Goal: Task Accomplishment & Management: Use online tool/utility

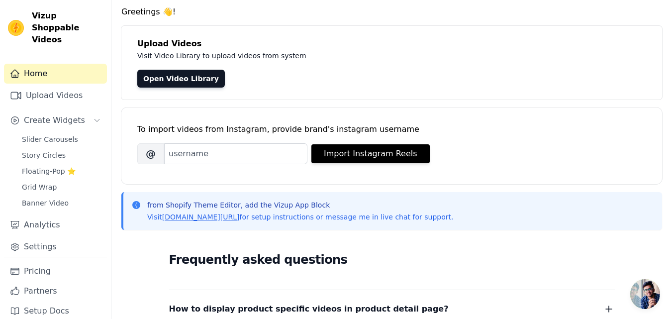
scroll to position [50, 0]
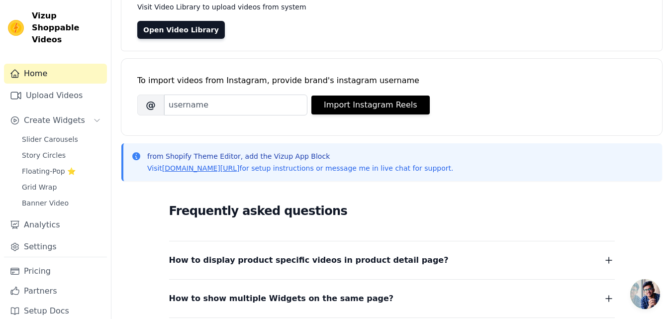
scroll to position [100, 0]
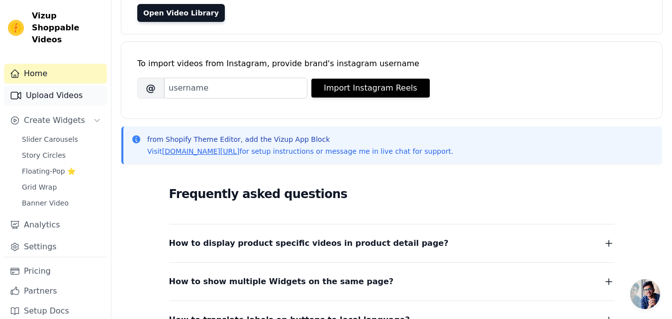
click at [66, 88] on link "Upload Videos" at bounding box center [55, 96] width 103 height 20
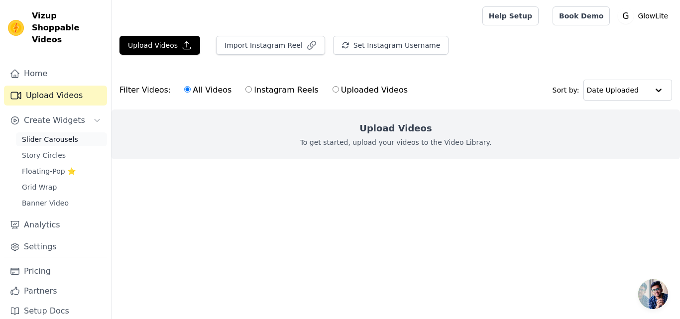
click at [49, 132] on link "Slider Carousels" at bounding box center [61, 139] width 91 height 14
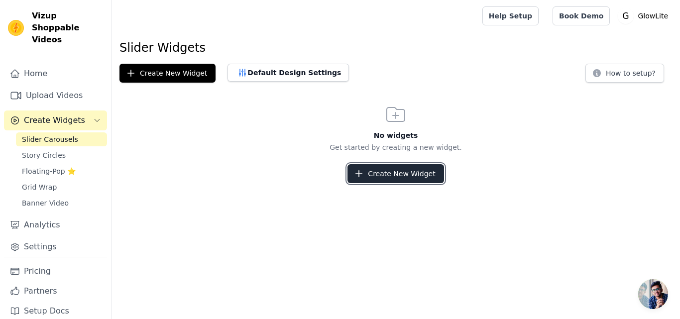
click at [394, 173] on button "Create New Widget" at bounding box center [395, 173] width 96 height 19
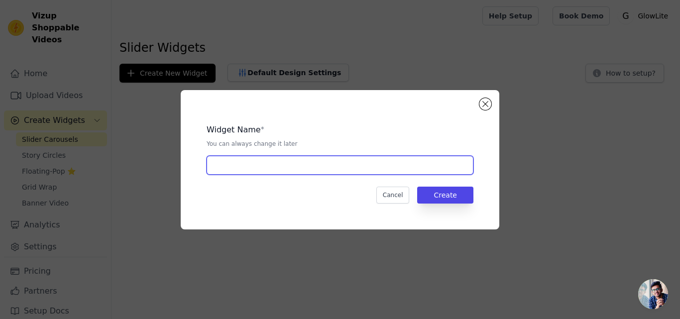
click at [275, 163] on input "text" at bounding box center [339, 165] width 267 height 19
type input "test"
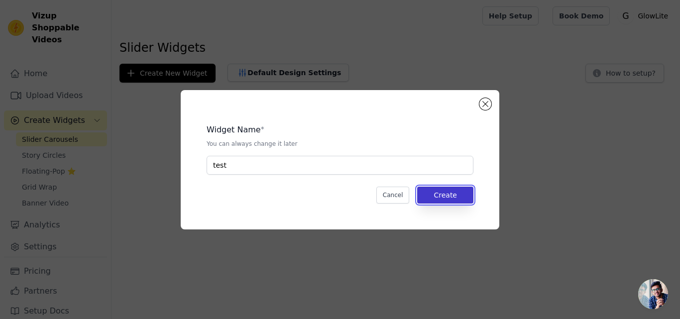
click at [437, 199] on button "Create" at bounding box center [445, 195] width 56 height 17
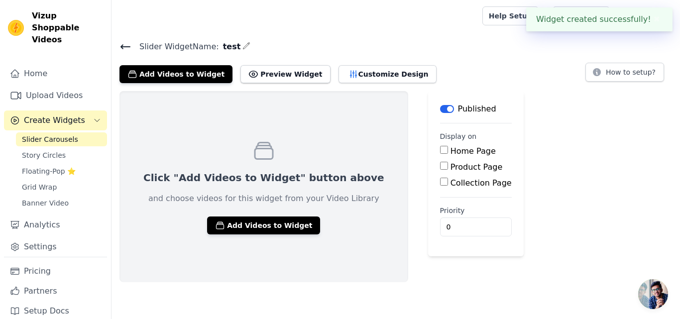
click at [440, 152] on input "Home Page" at bounding box center [444, 150] width 8 height 8
checkbox input "true"
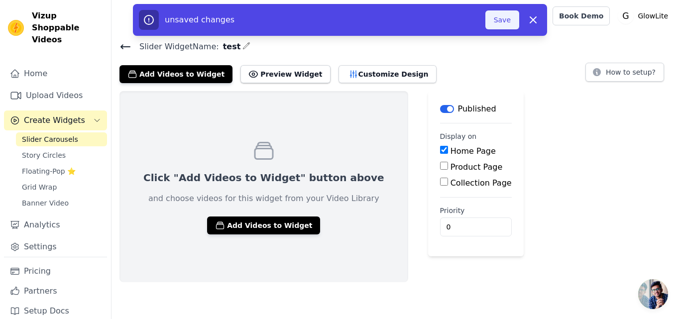
click at [512, 20] on button "Save" at bounding box center [502, 19] width 34 height 19
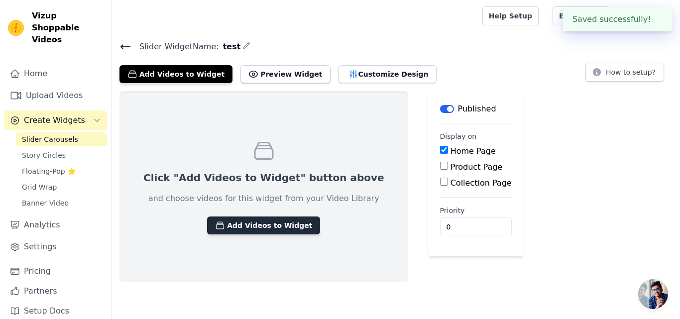
click at [240, 225] on button "Add Videos to Widget" at bounding box center [263, 225] width 113 height 18
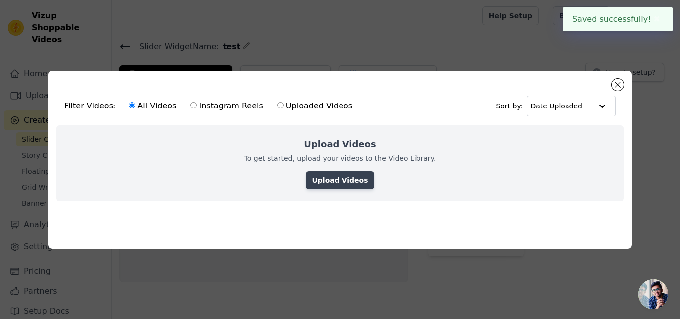
click at [334, 179] on link "Upload Videos" at bounding box center [340, 180] width 68 height 18
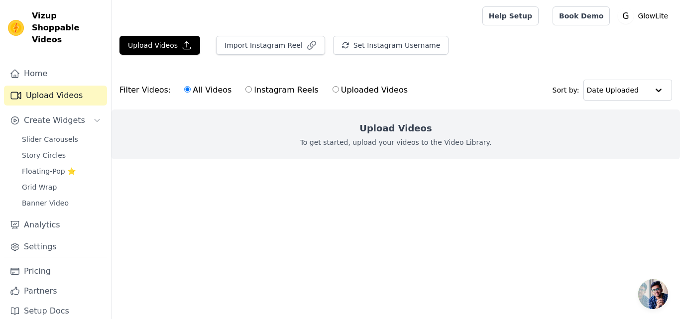
click at [385, 135] on h2 "Upload Videos" at bounding box center [395, 128] width 72 height 14
click at [149, 39] on button "Upload Videos" at bounding box center [159, 45] width 81 height 19
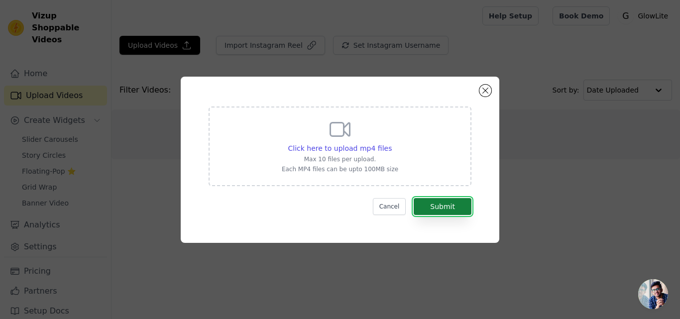
click at [437, 208] on button "Submit" at bounding box center [442, 206] width 58 height 17
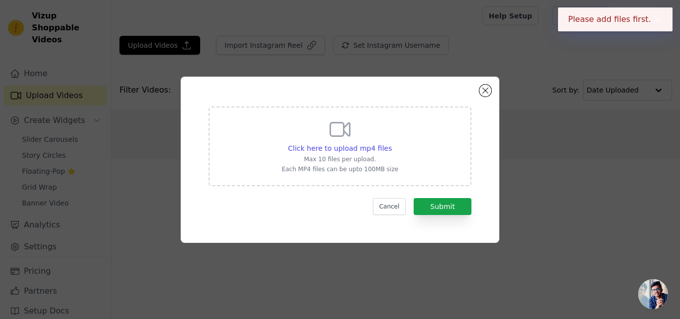
click at [365, 123] on div "Click here to upload mp4 files Max 10 files per upload. Each MP4 files can be u…" at bounding box center [340, 145] width 116 height 56
click at [391, 143] on input "Click here to upload mp4 files Max 10 files per upload. Each MP4 files can be u…" at bounding box center [391, 143] width 0 height 0
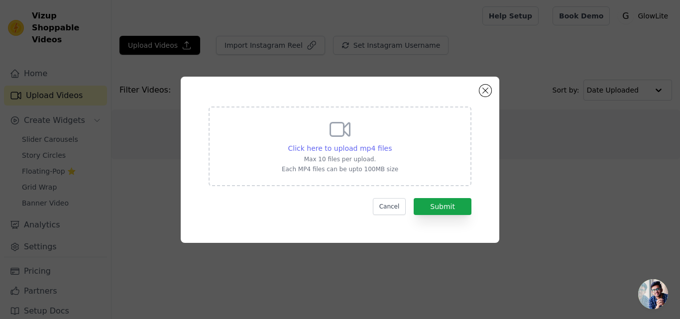
click at [355, 144] on span "Click here to upload mp4 files" at bounding box center [340, 148] width 104 height 8
click at [391, 143] on input "Click here to upload mp4 files Max 10 files per upload. Each MP4 files can be u…" at bounding box center [391, 143] width 0 height 0
click at [325, 144] on span "Click here to upload mp4 files" at bounding box center [340, 148] width 104 height 8
click at [391, 143] on input "Click here to upload mp4 files Max 10 files per upload. Each MP4 files can be u…" at bounding box center [391, 143] width 0 height 0
type input "C:\fakepath\hausbyg_1724760441_3443862279387910622_57006667488.mp4"
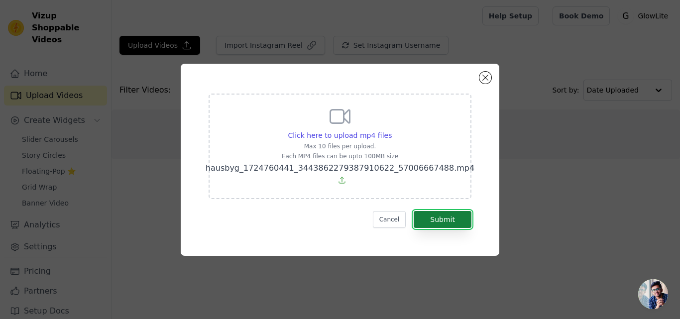
click at [443, 217] on button "Submit" at bounding box center [442, 219] width 58 height 17
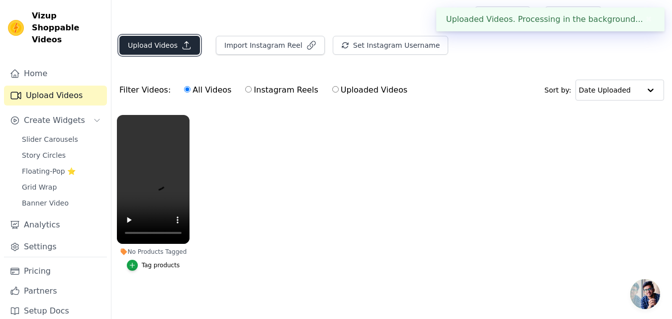
click at [145, 43] on button "Upload Videos" at bounding box center [159, 45] width 81 height 19
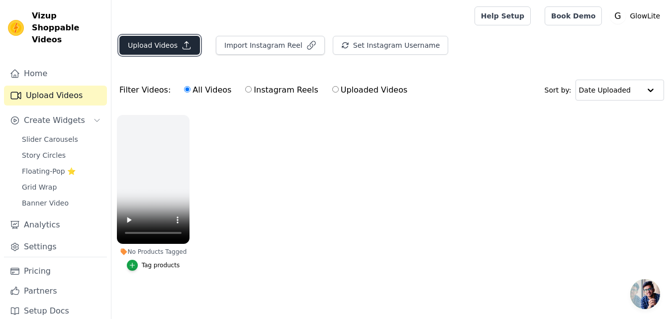
click at [154, 38] on button "Upload Videos" at bounding box center [159, 45] width 81 height 19
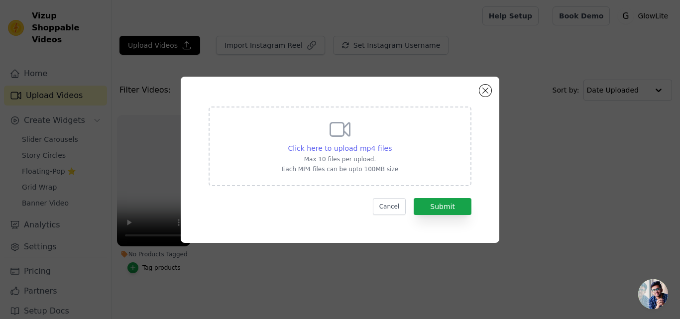
click at [340, 146] on span "Click here to upload mp4 files" at bounding box center [340, 148] width 104 height 8
click at [391, 143] on input "Click here to upload mp4 files Max 10 files per upload. Each MP4 files can be u…" at bounding box center [391, 143] width 0 height 0
type input "C:\fakepath\eloisepreen_1754675166_3694804895590432484_56059963.mp4"
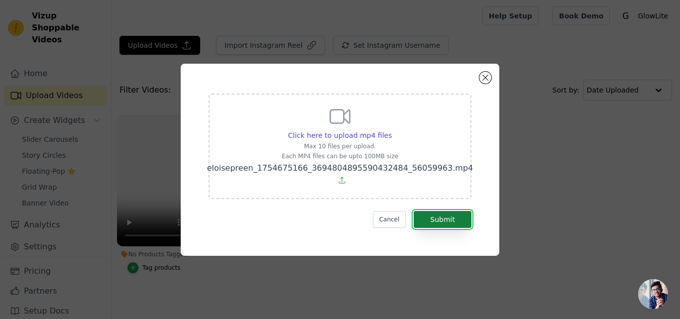
click at [445, 218] on button "Submit" at bounding box center [442, 219] width 58 height 17
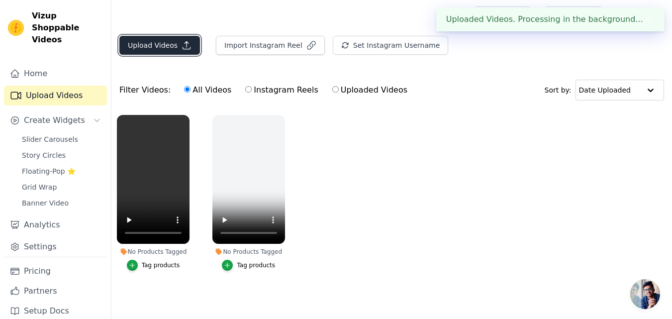
click at [146, 44] on button "Upload Videos" at bounding box center [159, 45] width 81 height 19
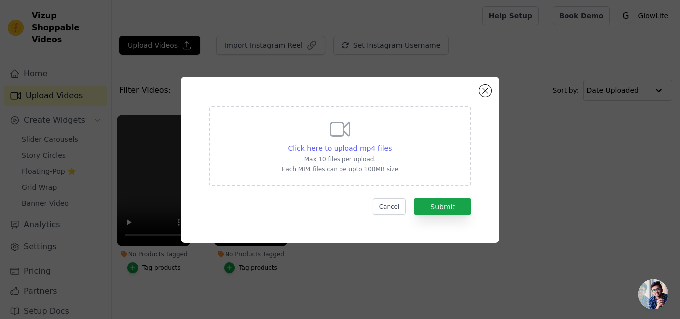
click at [339, 144] on span "Click here to upload mp4 files" at bounding box center [340, 148] width 104 height 8
click at [391, 143] on input "Click here to upload mp4 files Max 10 files per upload. Each MP4 files can be u…" at bounding box center [391, 143] width 0 height 0
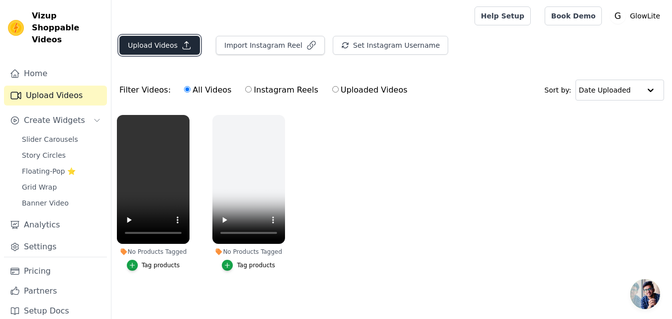
click at [145, 40] on button "Upload Videos" at bounding box center [159, 45] width 81 height 19
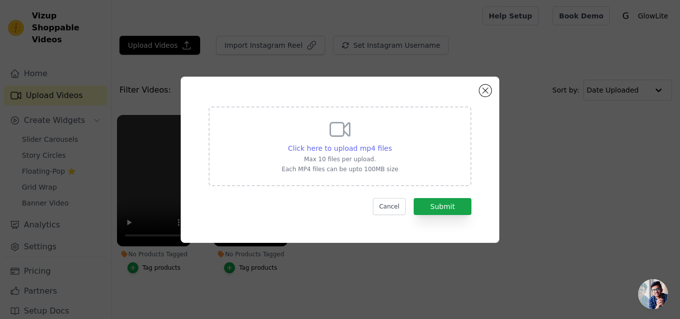
click at [332, 148] on span "Click here to upload mp4 files" at bounding box center [340, 148] width 104 height 8
click at [391, 143] on input "Click here to upload mp4 files Max 10 files per upload. Each MP4 files can be u…" at bounding box center [391, 143] width 0 height 0
type input "C:\fakepath\Collapse Lamp.mp4"
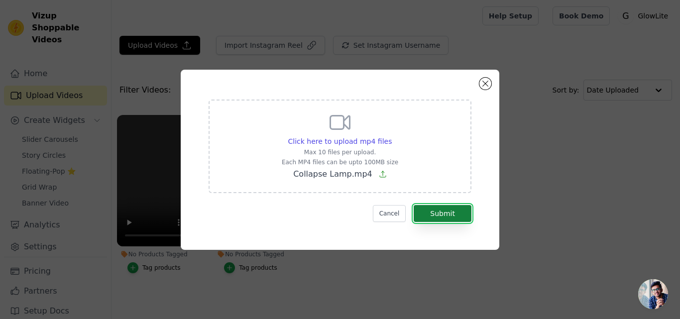
click at [438, 214] on button "Submit" at bounding box center [442, 213] width 58 height 17
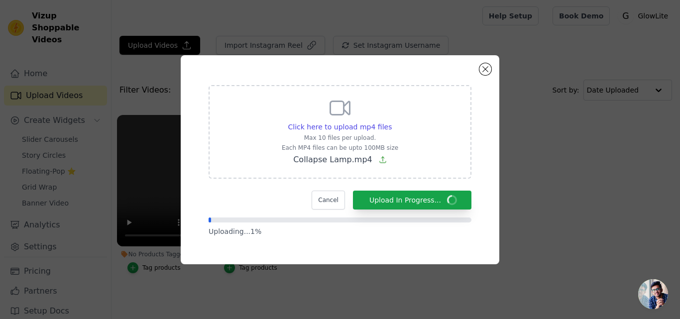
click at [438, 213] on form "Click here to upload mp4 files Max 10 files per upload. Each MP4 files can be u…" at bounding box center [339, 160] width 263 height 151
click at [435, 232] on p "Uploading... 2 %" at bounding box center [339, 231] width 263 height 10
click at [436, 229] on p "Uploading... 4 %" at bounding box center [339, 231] width 263 height 10
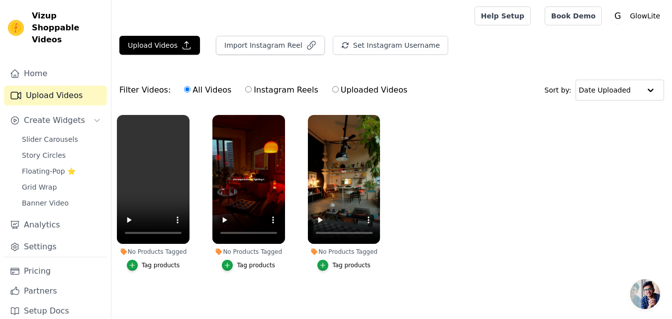
click at [212, 11] on div at bounding box center [290, 16] width 343 height 32
click at [578, 13] on link "Book Demo" at bounding box center [573, 15] width 57 height 19
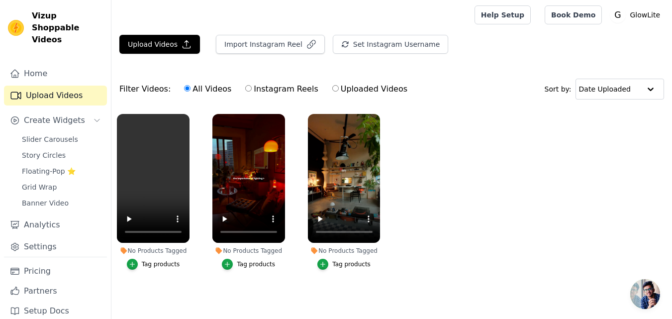
scroll to position [6, 0]
click at [133, 261] on icon "button" at bounding box center [132, 264] width 7 height 7
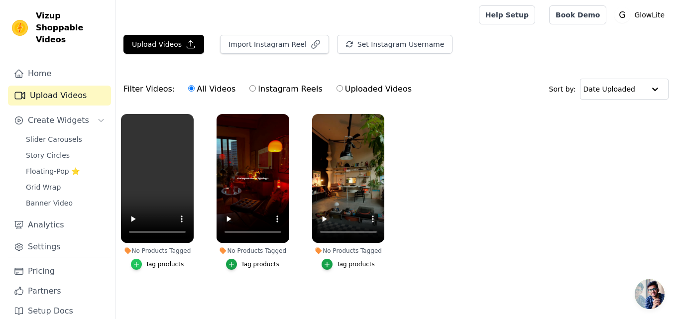
scroll to position [0, 0]
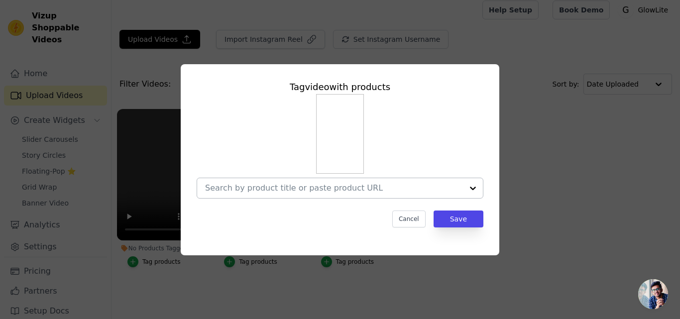
click at [240, 178] on div at bounding box center [340, 188] width 287 height 21
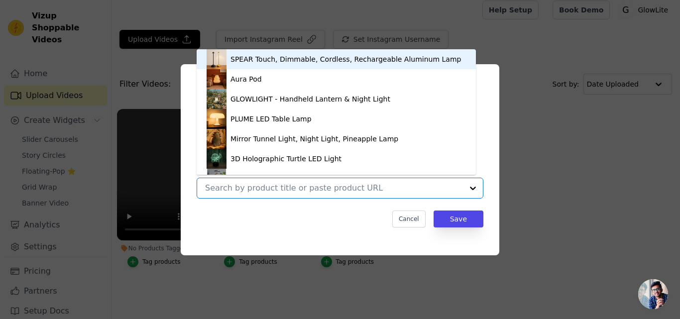
click at [262, 58] on div "SPEAR Touch, Dimmable, Cordless, Rechargeable Aluminum Lamp" at bounding box center [345, 59] width 230 height 10
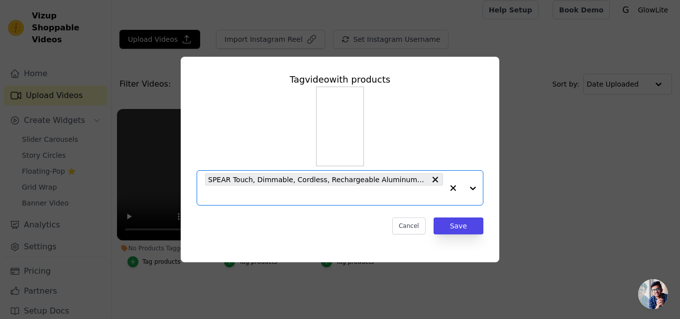
click at [222, 199] on input "No Products Tagged Tag video with products Option SPEAR Touch, Dimmable, Cordle…" at bounding box center [324, 195] width 238 height 9
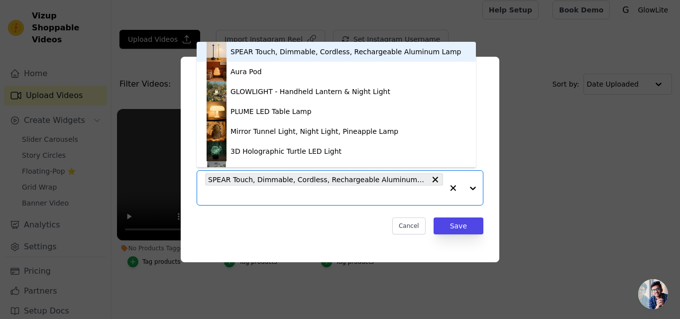
scroll to position [14, 0]
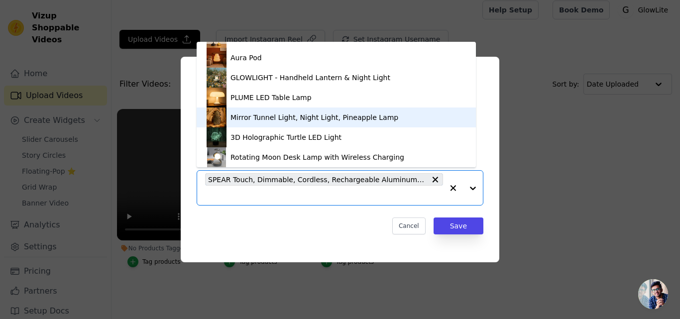
click at [237, 114] on div "Mirror Tunnel Light, Night Light, Pineapple Lamp" at bounding box center [314, 117] width 168 height 10
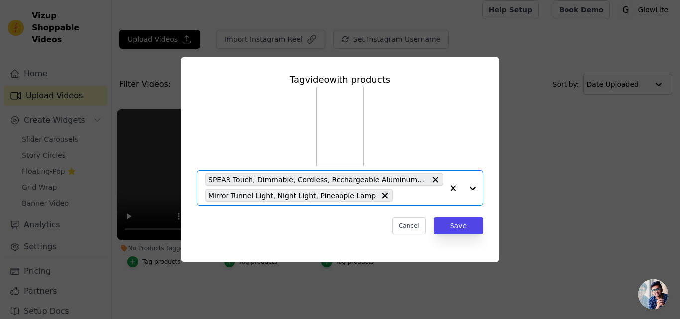
click at [402, 195] on input "No Products Tagged Tag video with products Option SPEAR Touch, Dimmable, Cordle…" at bounding box center [420, 195] width 45 height 9
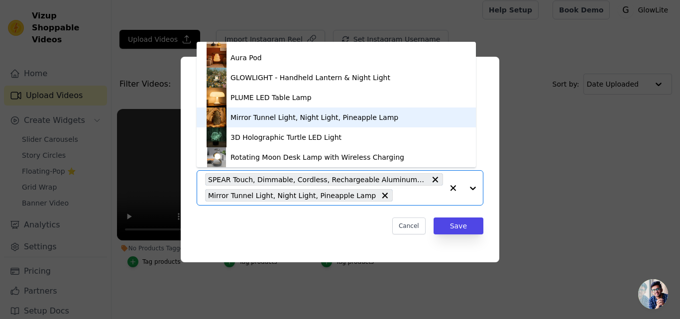
click at [271, 111] on div "Mirror Tunnel Light, Night Light, Pineapple Lamp" at bounding box center [335, 117] width 259 height 20
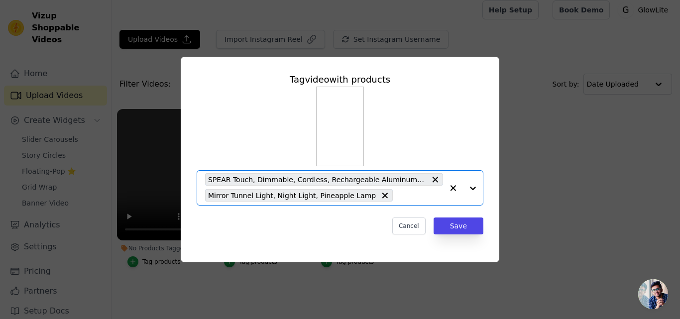
click at [398, 194] on input "No Products Tagged Tag video with products Option SPEAR Touch, Dimmable, Cordle…" at bounding box center [420, 195] width 45 height 9
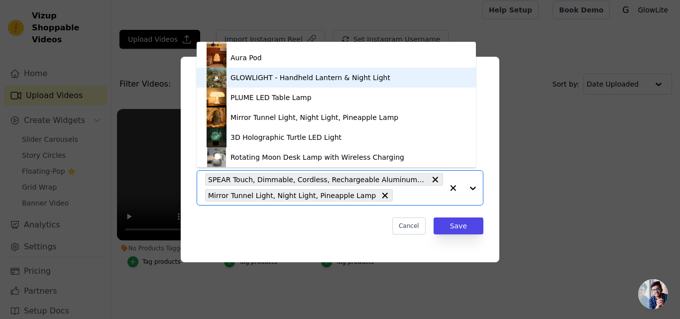
click at [331, 78] on div "GLOWLIGHT - Handheld Lantern & Night Light" at bounding box center [310, 78] width 160 height 10
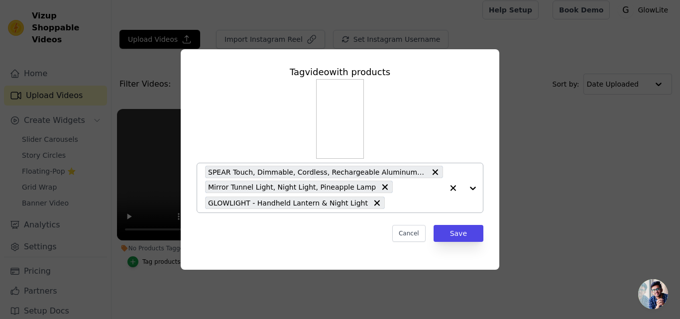
click at [393, 209] on div "SPEAR Touch, Dimmable, Cordless, Rechargeable Aluminum Lamp Mirror Tunnel Light…" at bounding box center [324, 187] width 238 height 49
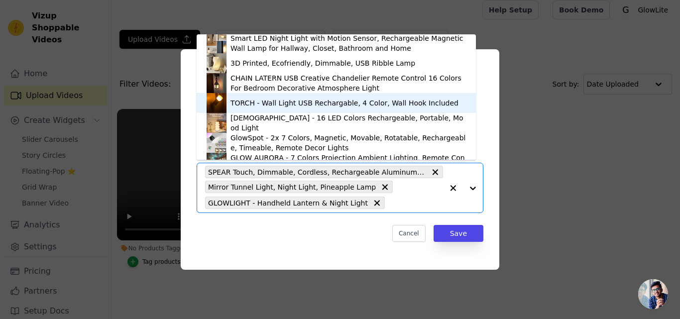
scroll to position [233, 0]
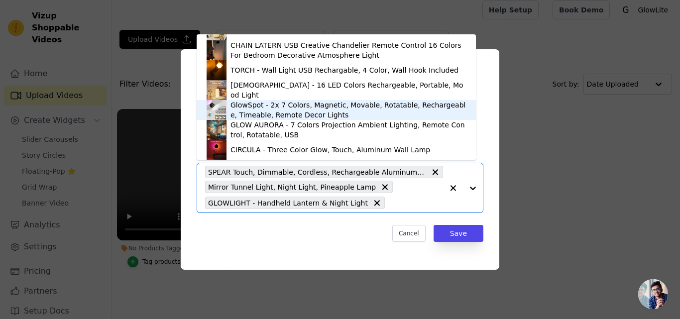
click at [283, 100] on div "GlowSpot - 2x 7 Colors, Magnetic, Movable, Rotatable, Rechargeable, Timeable, R…" at bounding box center [347, 110] width 235 height 20
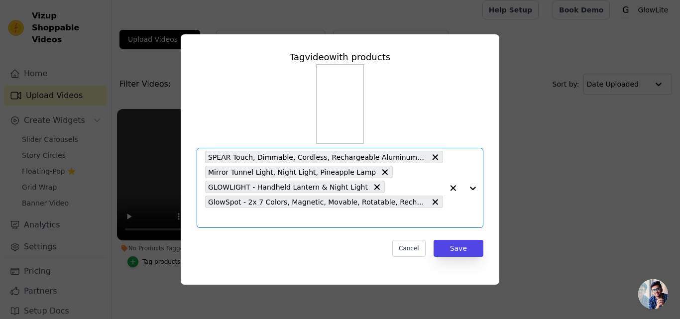
click at [345, 215] on input "No Products Tagged Tag video with products Option SPEAR Touch, Dimmable, Cordle…" at bounding box center [324, 217] width 238 height 9
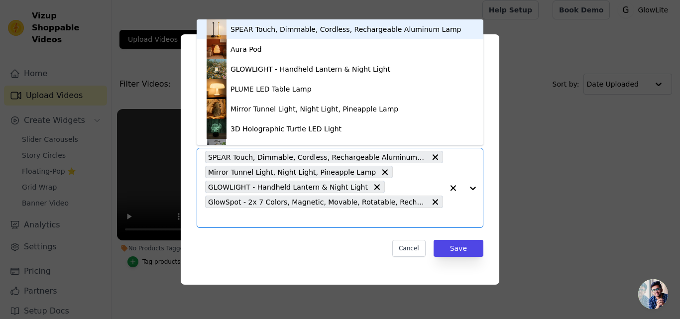
scroll to position [14, 0]
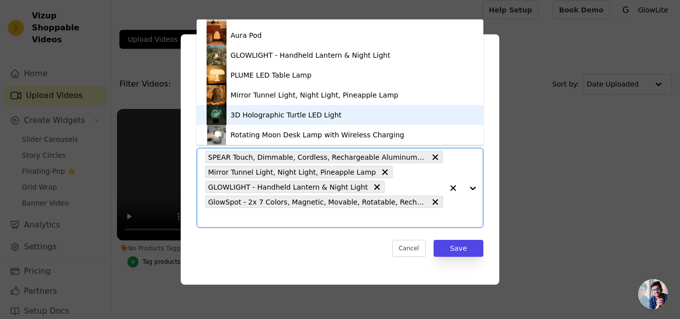
click at [259, 113] on div "3D Holographic Turtle LED Light" at bounding box center [285, 115] width 111 height 10
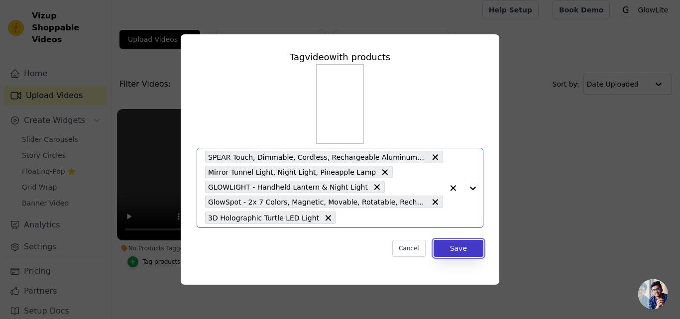
click at [463, 252] on button "Save" at bounding box center [458, 248] width 50 height 17
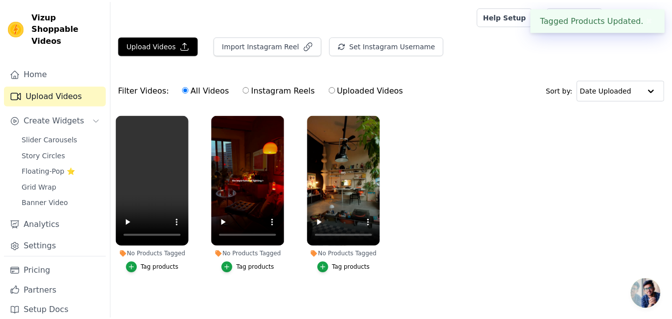
scroll to position [6, 0]
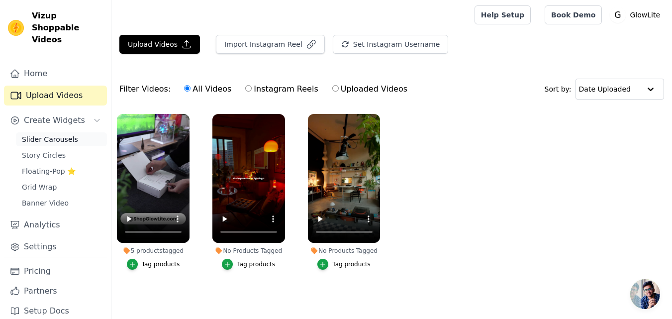
click at [55, 134] on span "Slider Carousels" at bounding box center [50, 139] width 56 height 10
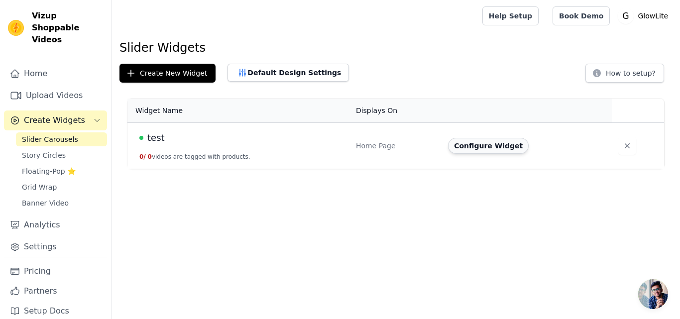
click at [497, 142] on button "Configure Widget" at bounding box center [488, 146] width 81 height 16
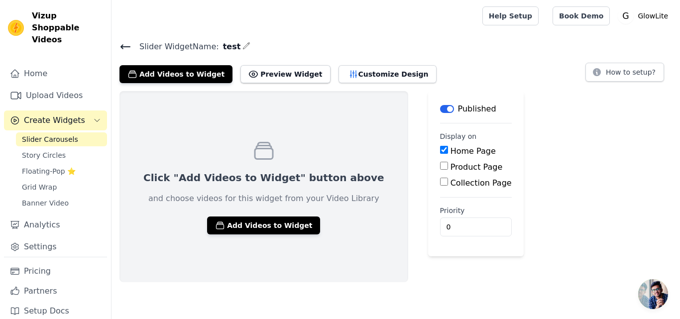
click at [440, 108] on button "Label" at bounding box center [447, 109] width 14 height 8
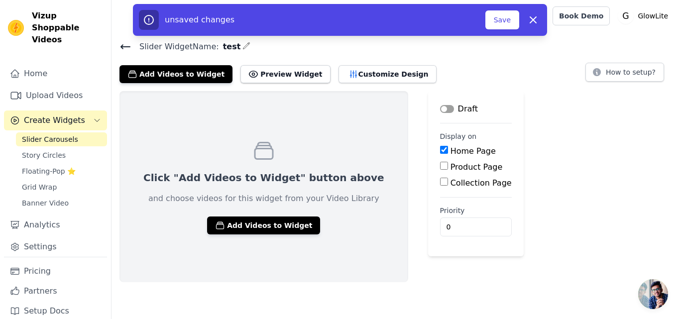
click at [440, 108] on button "Label" at bounding box center [447, 109] width 14 height 8
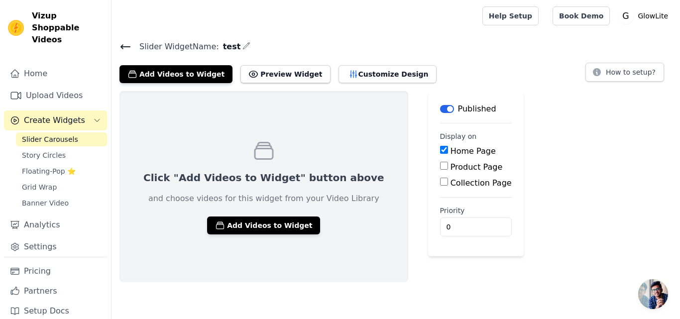
click at [440, 106] on button "Label" at bounding box center [447, 109] width 14 height 8
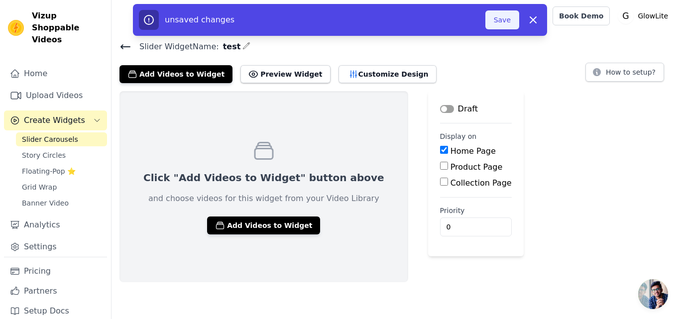
click at [496, 20] on button "Save" at bounding box center [502, 19] width 34 height 19
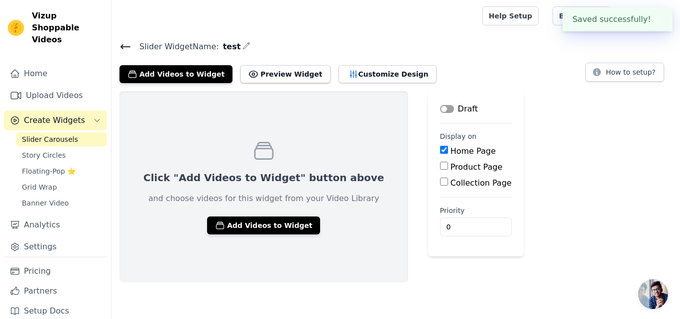
click at [440, 107] on button "Label" at bounding box center [447, 109] width 14 height 8
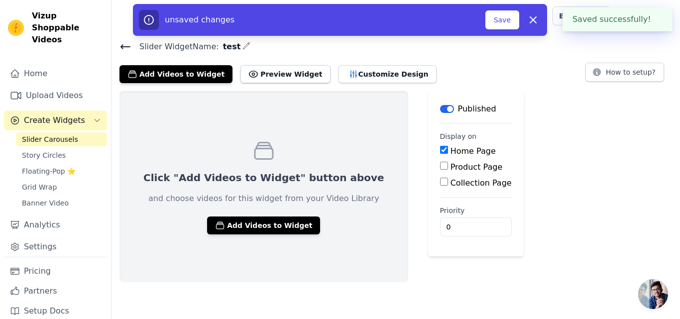
click at [511, 10] on div "unsaved changes Save Dismiss" at bounding box center [340, 20] width 402 height 20
click at [499, 23] on button "Save" at bounding box center [502, 19] width 34 height 19
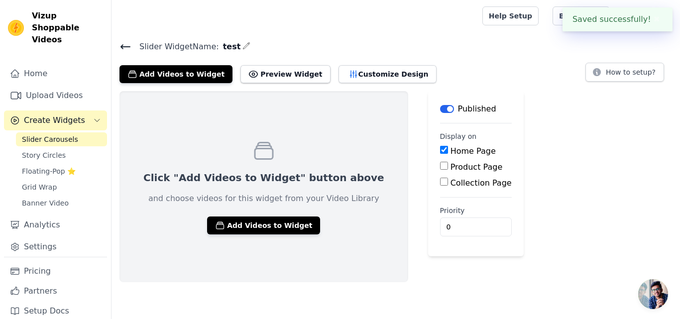
click at [499, 23] on div "Help Setup Book Demo Open user menu G GlowLite Settings Help Docs Sign out" at bounding box center [395, 16] width 568 height 32
click at [470, 30] on div at bounding box center [294, 16] width 351 height 32
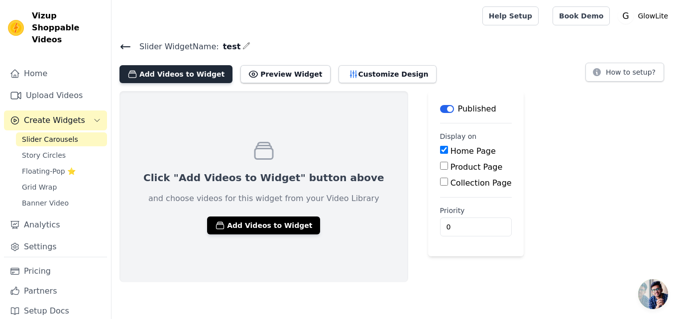
click at [167, 73] on button "Add Videos to Widget" at bounding box center [175, 74] width 113 height 18
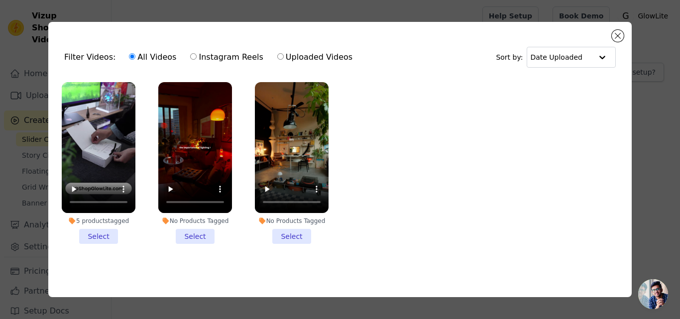
click at [197, 231] on li "No Products Tagged Select" at bounding box center [195, 163] width 74 height 162
click at [0, 0] on input "No Products Tagged Select" at bounding box center [0, 0] width 0 height 0
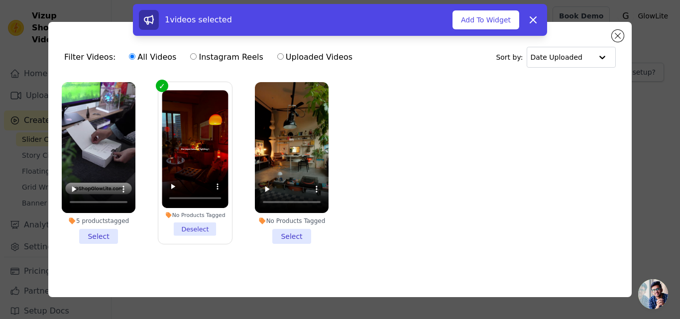
click at [295, 231] on li "No Products Tagged Select" at bounding box center [292, 163] width 74 height 162
click at [0, 0] on input "No Products Tagged Select" at bounding box center [0, 0] width 0 height 0
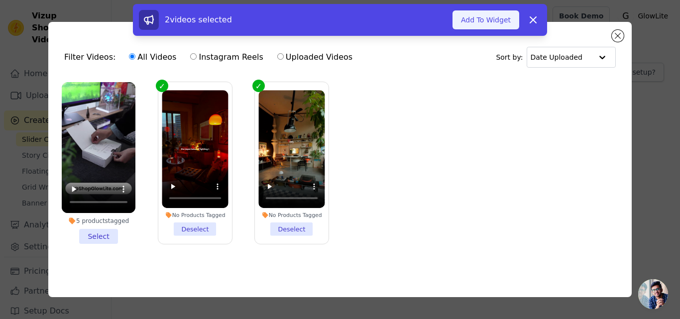
click at [488, 17] on button "Add To Widget" at bounding box center [485, 19] width 67 height 19
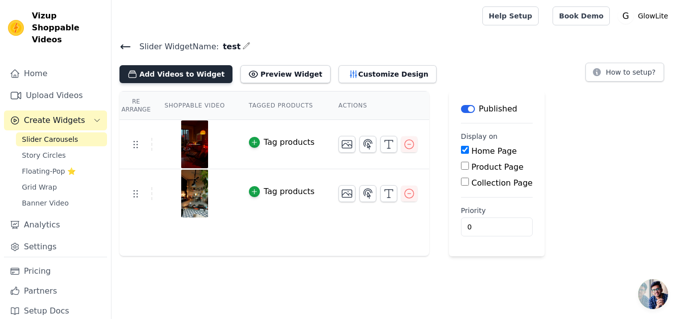
click at [147, 74] on button "Add Videos to Widget" at bounding box center [175, 74] width 113 height 18
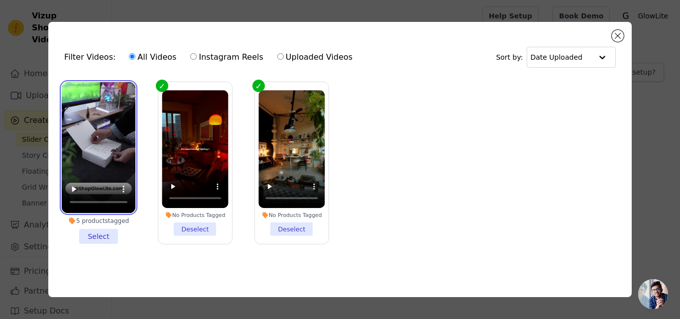
click at [85, 153] on video at bounding box center [99, 147] width 74 height 131
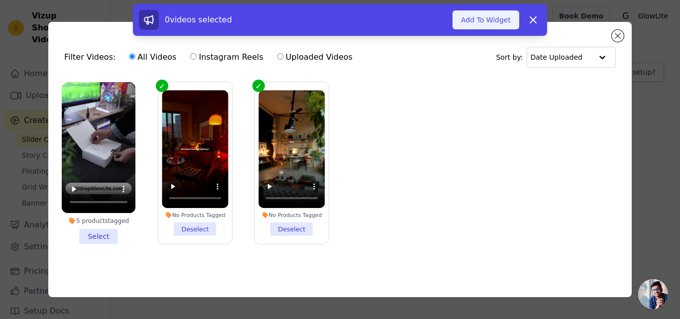
click at [487, 24] on button "Add To Widget" at bounding box center [485, 19] width 67 height 19
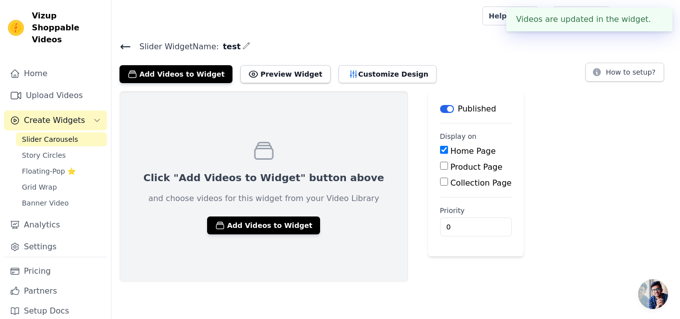
click at [544, 120] on div "Click "Add Videos to Widget" button above and choose videos for this widget fro…" at bounding box center [395, 186] width 568 height 191
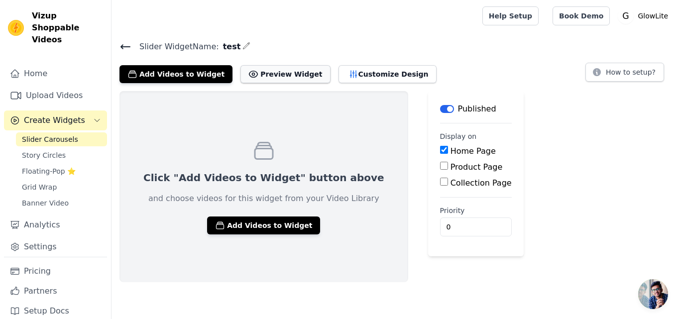
click at [265, 74] on button "Preview Widget" at bounding box center [285, 74] width 90 height 18
click at [338, 72] on button "Customize Design" at bounding box center [387, 74] width 98 height 18
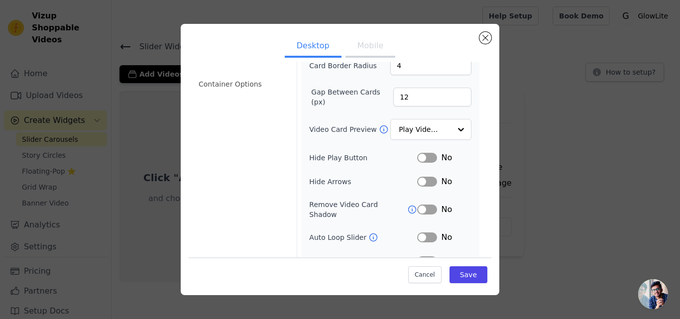
scroll to position [65, 0]
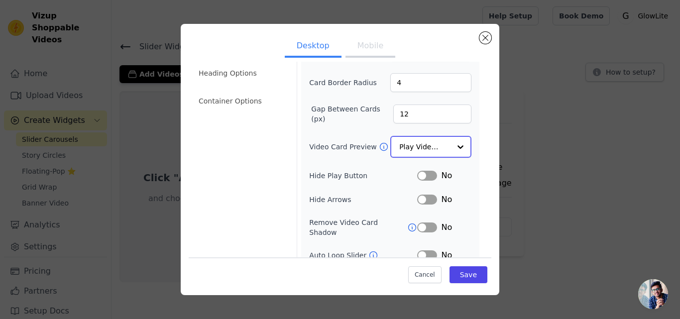
click at [414, 145] on input "Video Card Preview" at bounding box center [424, 147] width 51 height 20
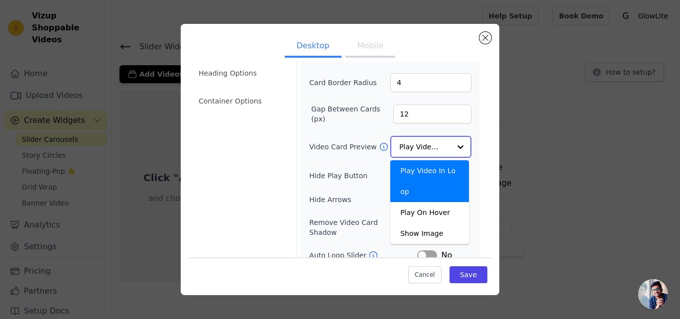
click at [414, 144] on input "Video Card Preview" at bounding box center [424, 147] width 51 height 20
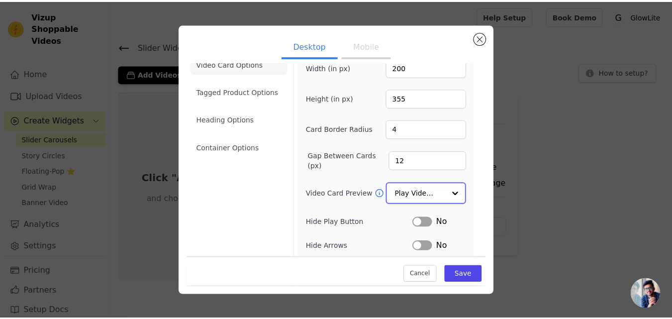
scroll to position [0, 0]
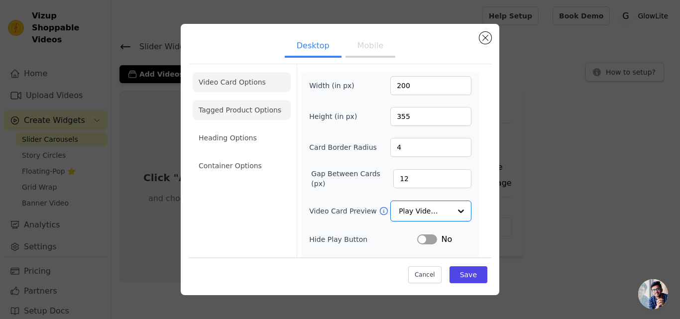
click at [234, 113] on li "Tagged Product Options" at bounding box center [242, 110] width 98 height 20
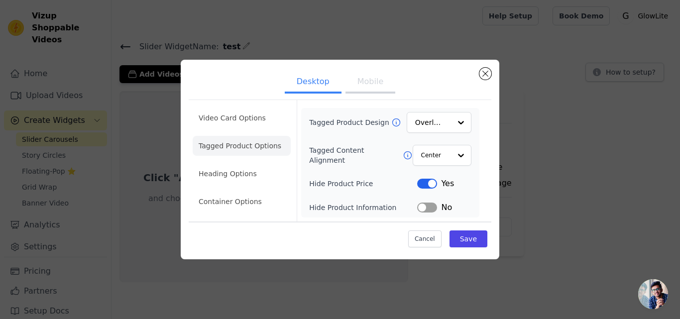
click at [234, 146] on li "Tagged Product Options" at bounding box center [242, 146] width 98 height 20
click at [228, 163] on ul "Video Card Options Tagged Product Options Heading Options Container Options" at bounding box center [242, 159] width 98 height 111
click at [228, 172] on li "Heading Options" at bounding box center [242, 174] width 98 height 20
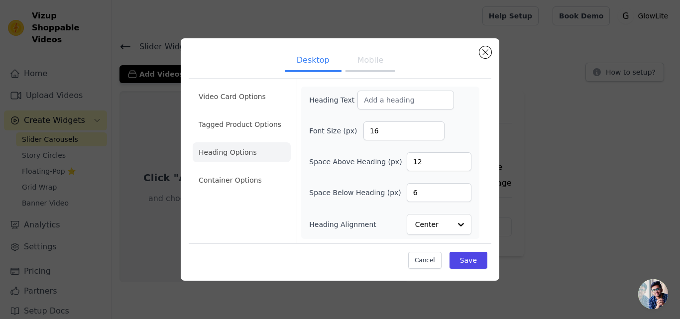
click at [226, 200] on div "Video Card Options Tagged Product Options Heading Options Container Options" at bounding box center [242, 161] width 98 height 164
click at [227, 176] on li "Container Options" at bounding box center [242, 180] width 98 height 20
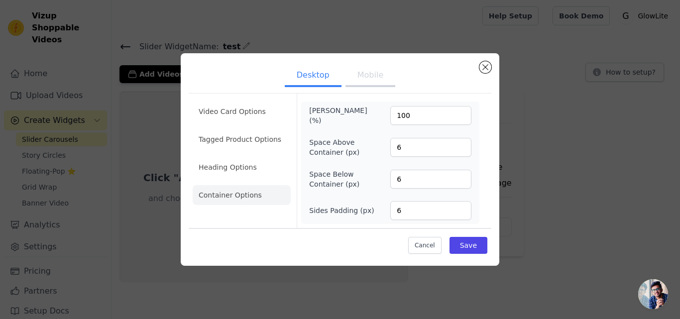
click at [490, 63] on ul "Desktop Mobile" at bounding box center [340, 76] width 303 height 30
click at [484, 63] on button "Close modal" at bounding box center [485, 67] width 12 height 12
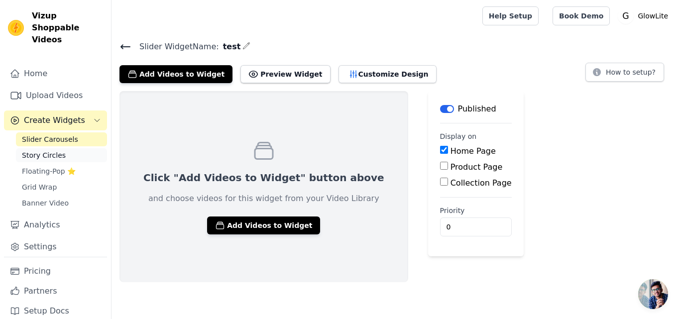
click at [51, 150] on span "Story Circles" at bounding box center [44, 155] width 44 height 10
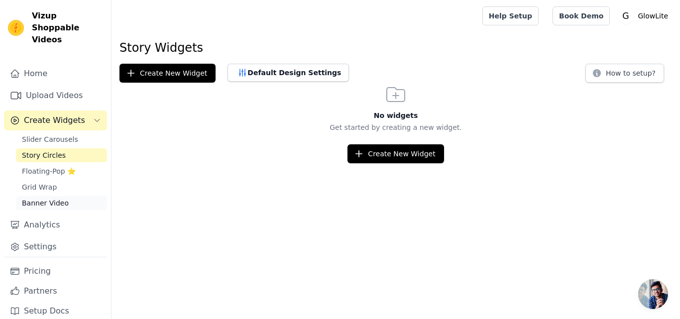
click at [52, 198] on span "Banner Video" at bounding box center [45, 203] width 47 height 10
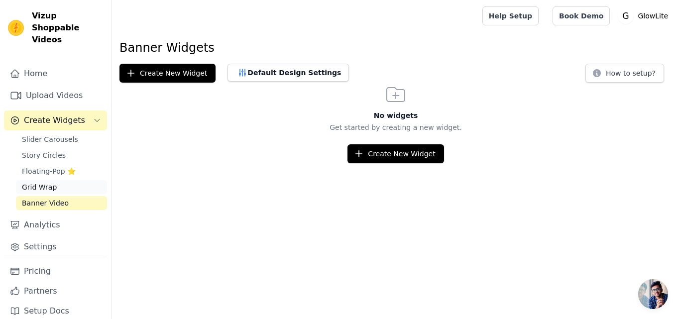
click at [47, 182] on span "Grid Wrap" at bounding box center [39, 187] width 35 height 10
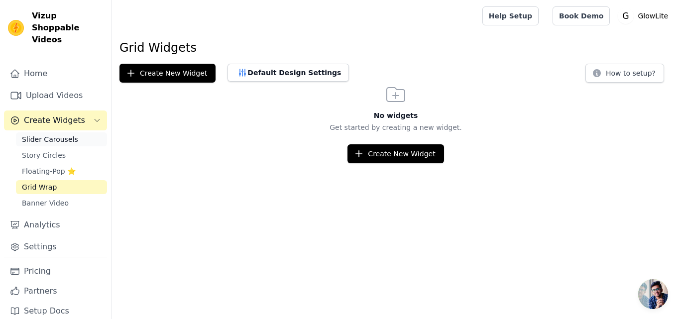
click at [55, 134] on span "Slider Carousels" at bounding box center [50, 139] width 56 height 10
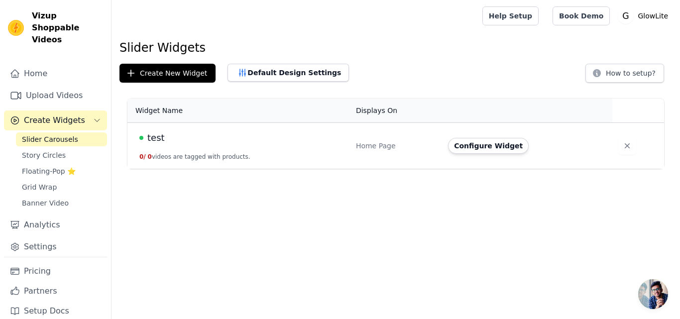
click at [42, 134] on span "Slider Carousels" at bounding box center [50, 139] width 56 height 10
click at [491, 145] on button "Configure Widget" at bounding box center [488, 146] width 81 height 16
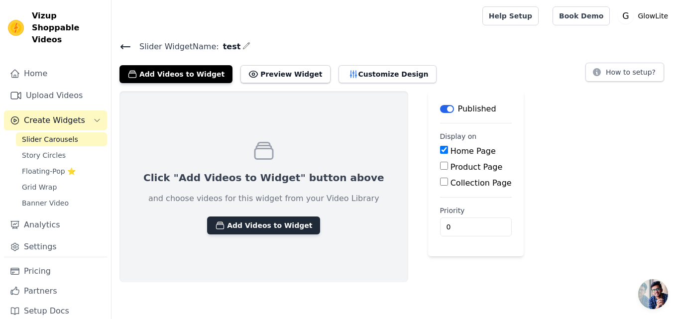
click at [268, 226] on button "Add Videos to Widget" at bounding box center [263, 225] width 113 height 18
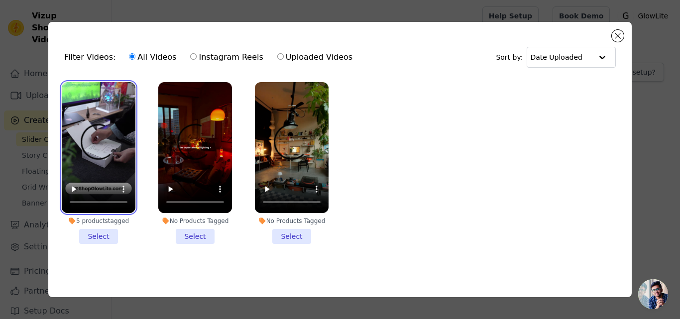
click at [101, 162] on video at bounding box center [99, 147] width 74 height 131
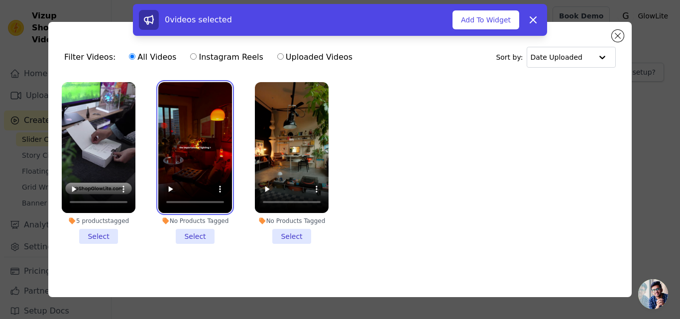
click at [192, 146] on video at bounding box center [195, 147] width 74 height 131
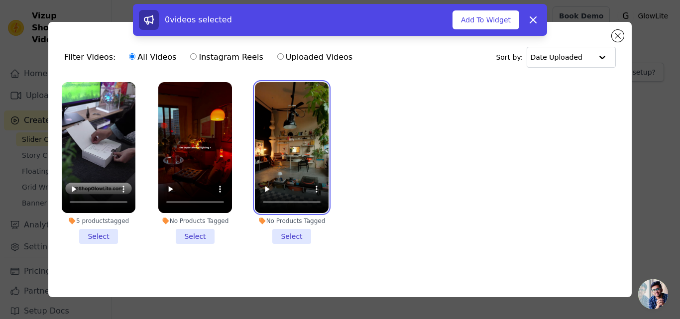
click at [265, 156] on video at bounding box center [292, 147] width 74 height 131
click at [288, 234] on li "No Products Tagged Select" at bounding box center [292, 163] width 74 height 162
click at [0, 0] on input "No Products Tagged Select" at bounding box center [0, 0] width 0 height 0
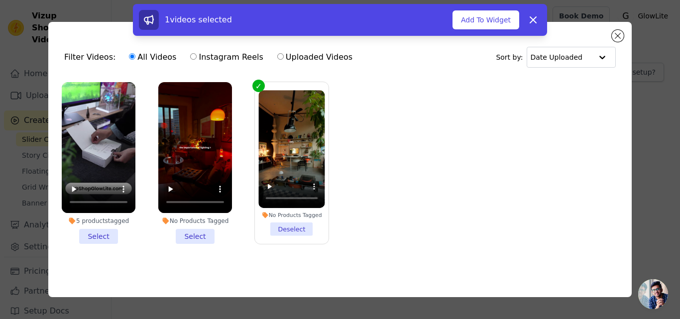
click at [191, 233] on li "No Products Tagged Select" at bounding box center [195, 163] width 74 height 162
click at [0, 0] on input "No Products Tagged Select" at bounding box center [0, 0] width 0 height 0
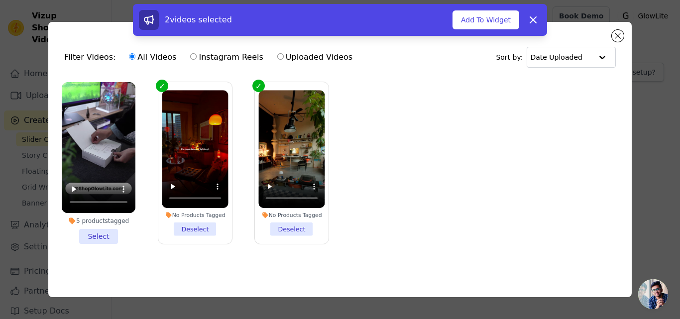
click at [102, 235] on li "5 products tagged Select" at bounding box center [99, 163] width 74 height 162
click at [0, 0] on input "5 products tagged Select" at bounding box center [0, 0] width 0 height 0
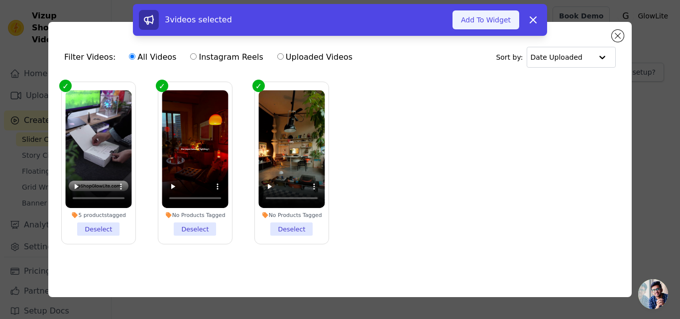
click at [489, 20] on button "Add To Widget" at bounding box center [485, 19] width 67 height 19
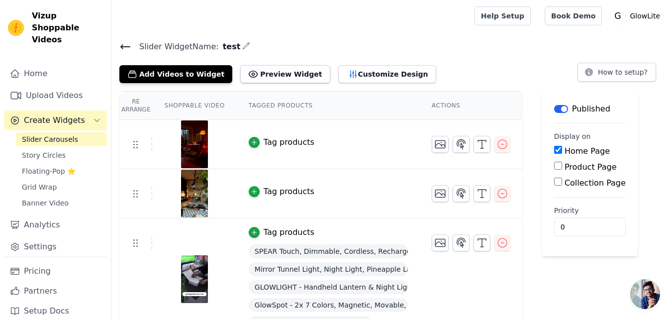
click at [458, 36] on main "Slider Widget Name: test Add Videos to Widget Preview Widget Customize Design H…" at bounding box center [391, 186] width 561 height 309
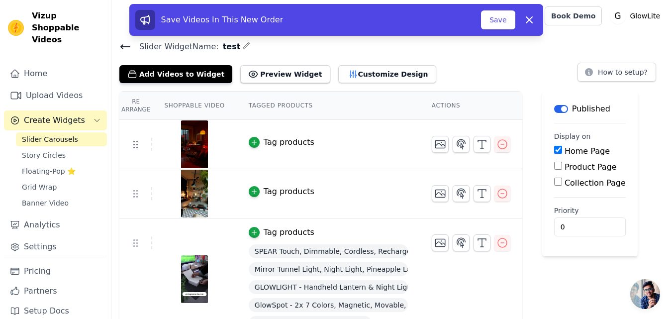
click at [269, 269] on span "Mirror Tunnel Light, Night Light, Pineapple Lamp" at bounding box center [328, 269] width 159 height 14
copy div "Mirror Tunnel Light, Night Light, Pineapple Lamp"
click at [348, 76] on button "Customize Design" at bounding box center [387, 74] width 98 height 18
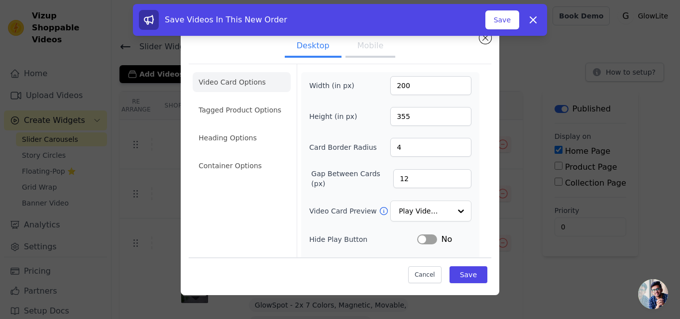
click at [488, 39] on div "Save Videos In This New Order Save Dismiss" at bounding box center [340, 22] width 680 height 36
click at [480, 37] on div "Save Videos In This New Order Save Dismiss" at bounding box center [340, 22] width 680 height 36
click at [532, 16] on icon at bounding box center [533, 20] width 12 height 12
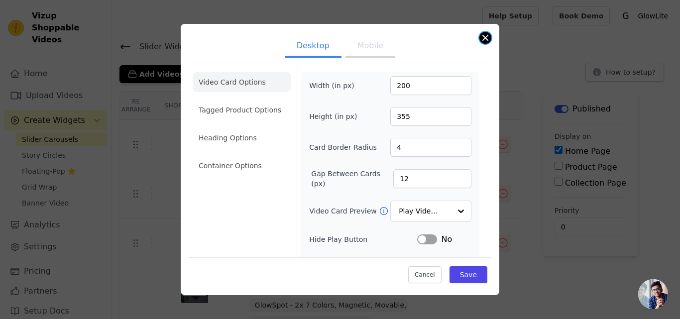
click at [482, 36] on button "Close modal" at bounding box center [485, 38] width 12 height 12
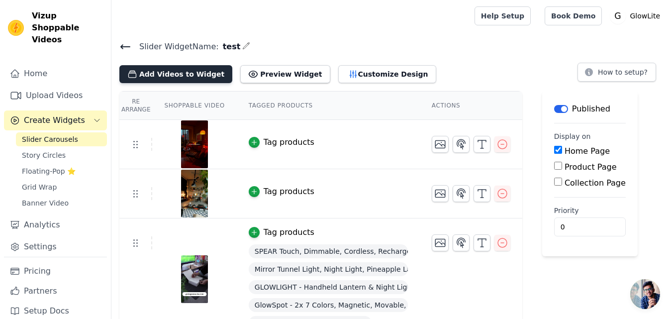
click at [184, 74] on button "Add Videos to Widget" at bounding box center [175, 74] width 113 height 18
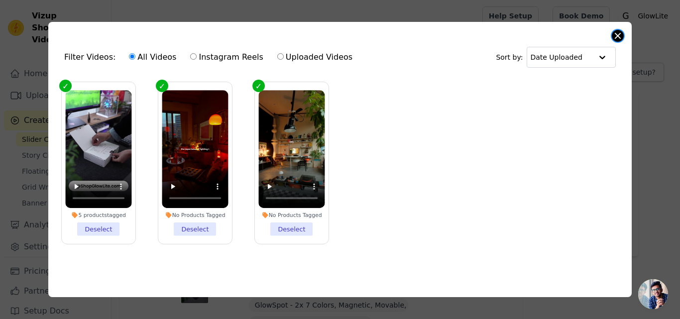
click at [621, 32] on button "Close modal" at bounding box center [618, 36] width 12 height 12
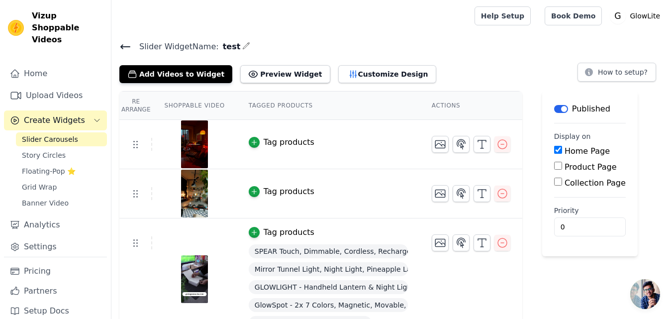
click at [50, 114] on span "Create Widgets" at bounding box center [54, 120] width 61 height 12
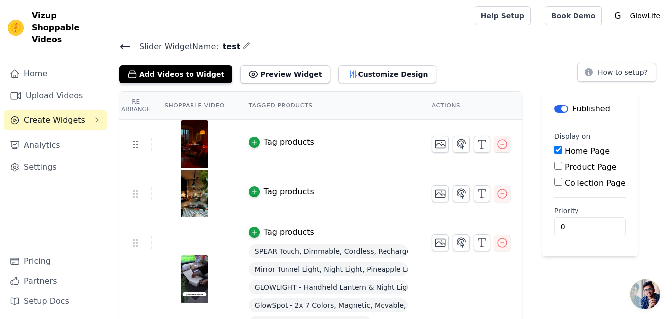
click at [50, 114] on span "Create Widgets" at bounding box center [54, 120] width 61 height 12
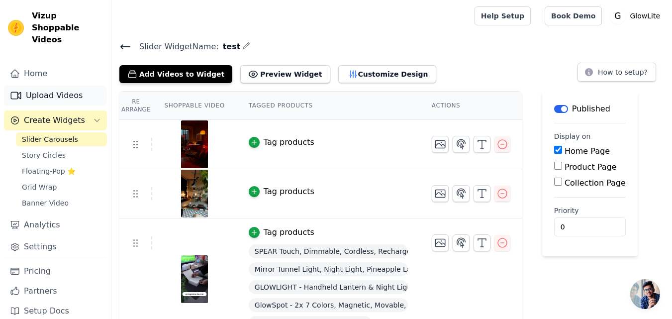
click at [49, 86] on link "Upload Videos" at bounding box center [55, 96] width 103 height 20
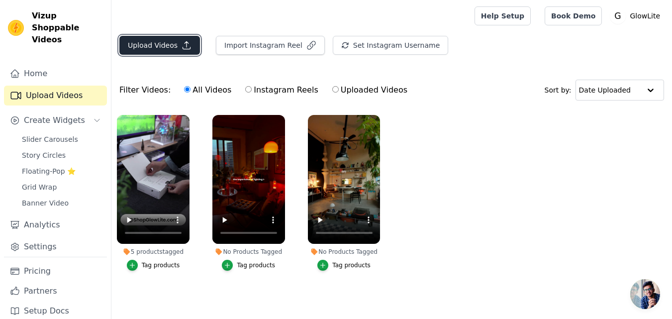
click at [159, 42] on button "Upload Videos" at bounding box center [159, 45] width 81 height 19
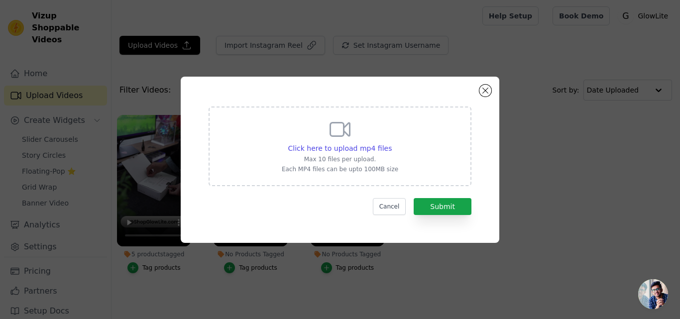
click at [341, 141] on icon at bounding box center [340, 129] width 24 height 24
click at [391, 143] on input "Click here to upload mp4 files Max 10 files per upload. Each MP4 files can be u…" at bounding box center [391, 143] width 0 height 0
type input "C:\fakepath\A36.mp4"
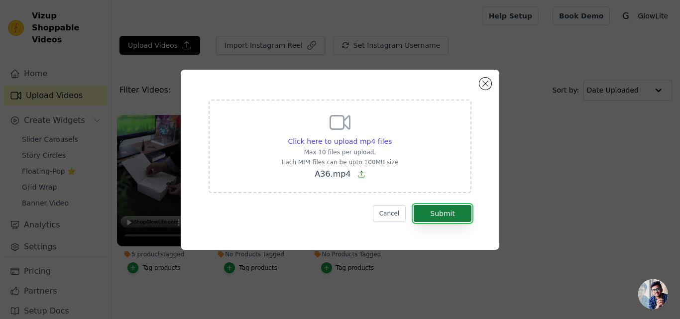
click at [448, 210] on button "Submit" at bounding box center [442, 213] width 58 height 17
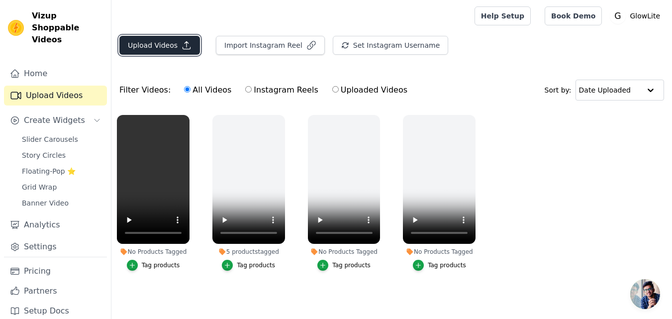
click at [149, 41] on button "Upload Videos" at bounding box center [159, 45] width 81 height 19
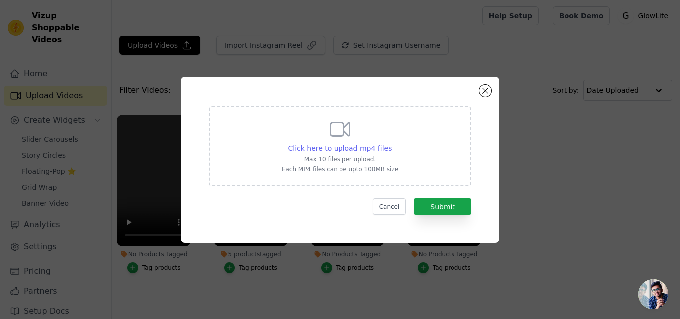
click at [340, 144] on span "Click here to upload mp4 files" at bounding box center [340, 148] width 104 height 8
click at [391, 143] on input "Click here to upload mp4 files Max 10 files per upload. Each MP4 files can be u…" at bounding box center [391, 143] width 0 height 0
type input "C:\fakepath\A40.mp4"
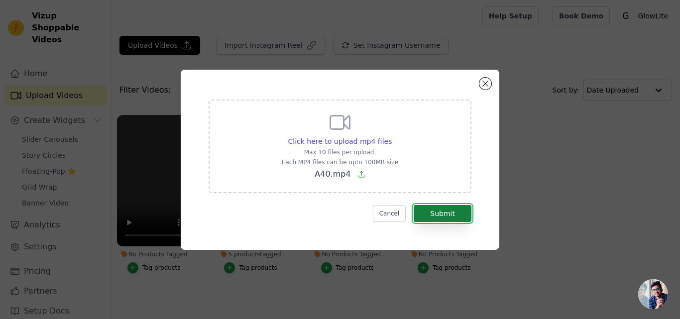
click at [435, 213] on button "Submit" at bounding box center [442, 213] width 58 height 17
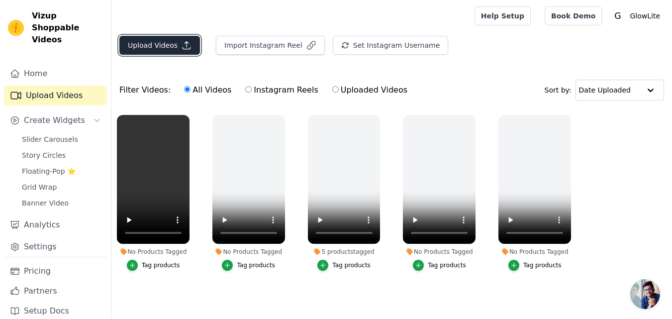
click at [155, 43] on button "Upload Videos" at bounding box center [159, 45] width 81 height 19
click at [154, 44] on button "Upload Videos" at bounding box center [159, 45] width 81 height 19
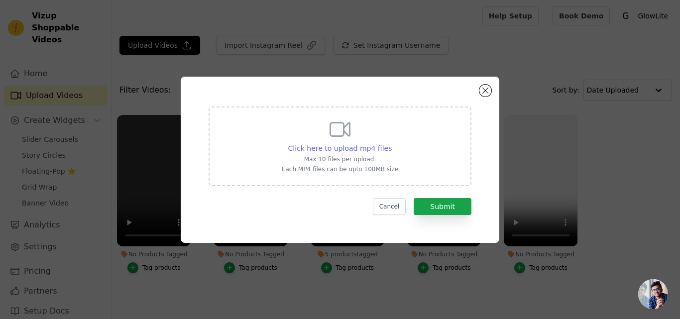
click at [337, 146] on span "Click here to upload mp4 files" at bounding box center [340, 148] width 104 height 8
click at [391, 143] on input "Click here to upload mp4 files Max 10 files per upload. Each MP4 files can be u…" at bounding box center [391, 143] width 0 height 0
type input "C:\fakepath\A43.mp4"
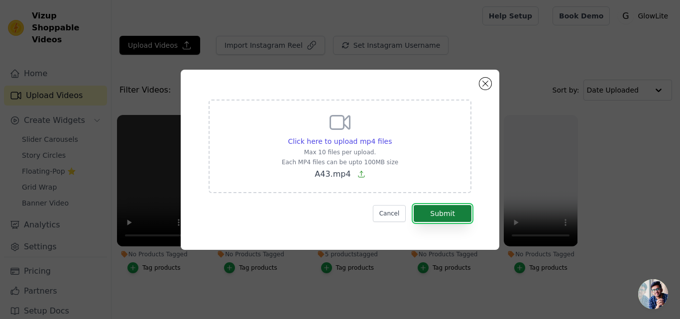
click at [439, 211] on button "Submit" at bounding box center [442, 213] width 58 height 17
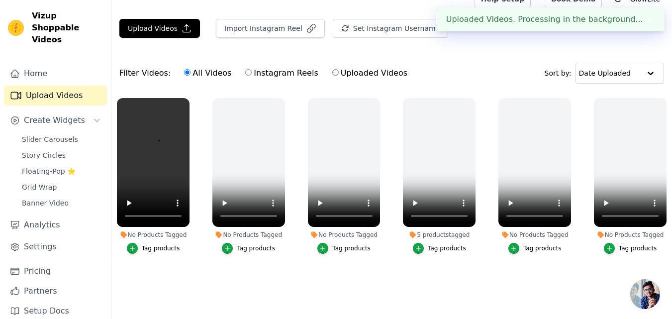
scroll to position [22, 0]
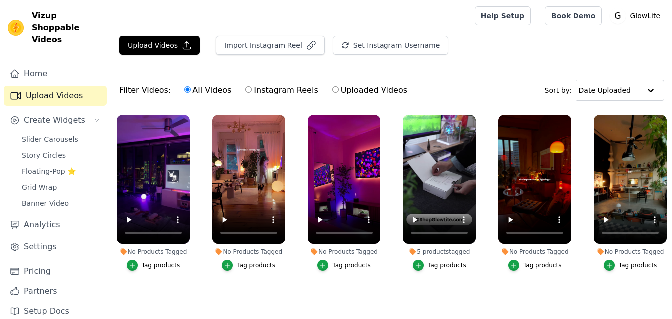
scroll to position [22, 0]
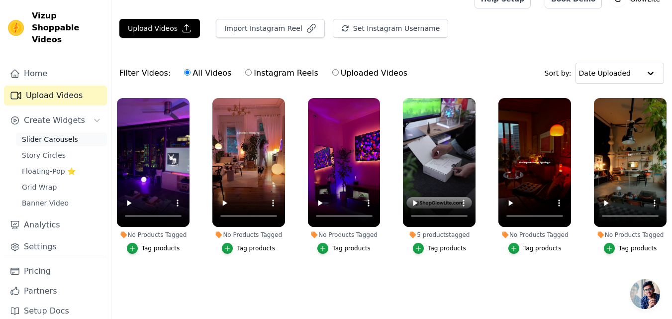
click at [48, 134] on span "Slider Carousels" at bounding box center [50, 139] width 56 height 10
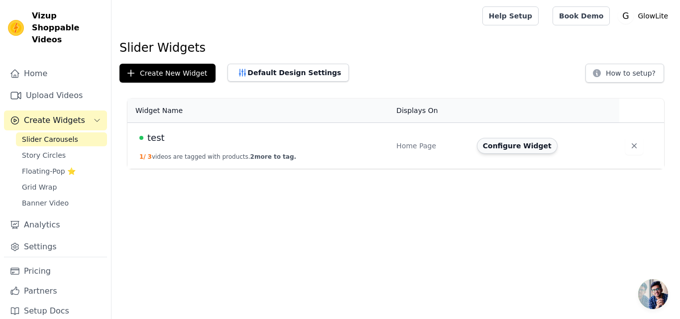
click at [516, 143] on button "Configure Widget" at bounding box center [517, 146] width 81 height 16
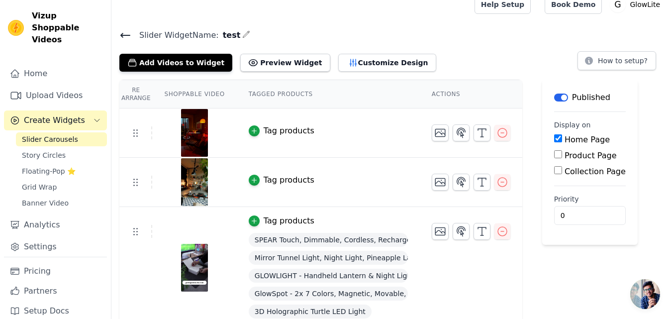
scroll to position [21, 0]
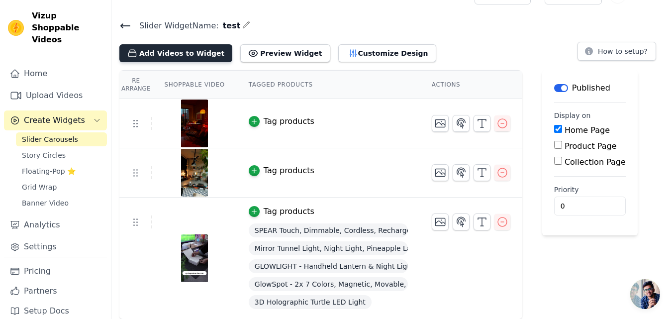
click at [169, 51] on button "Add Videos to Widget" at bounding box center [175, 53] width 113 height 18
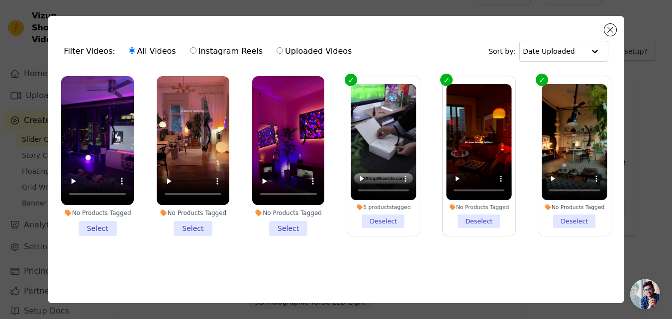
scroll to position [0, 0]
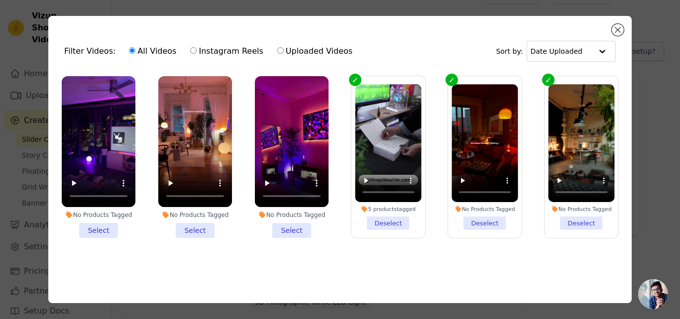
click at [94, 227] on li "No Products Tagged Select" at bounding box center [99, 157] width 74 height 162
click at [0, 0] on input "No Products Tagged Select" at bounding box center [0, 0] width 0 height 0
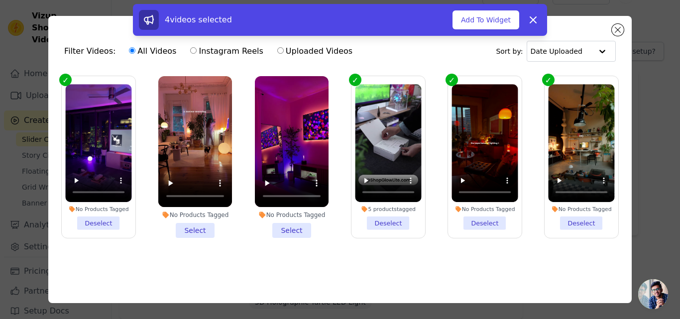
click at [191, 227] on li "No Products Tagged Select" at bounding box center [195, 157] width 74 height 162
click at [0, 0] on input "No Products Tagged Select" at bounding box center [0, 0] width 0 height 0
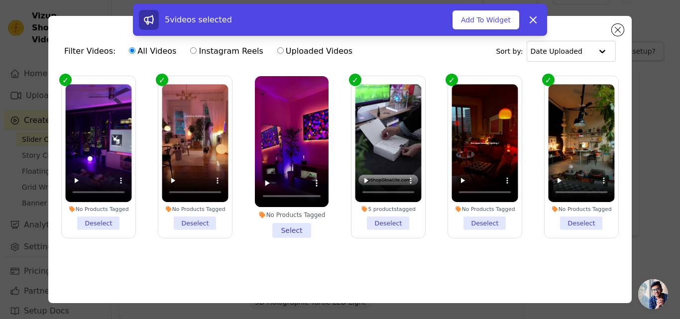
click at [298, 225] on li "No Products Tagged Select" at bounding box center [292, 157] width 74 height 162
click at [0, 0] on input "No Products Tagged Select" at bounding box center [0, 0] width 0 height 0
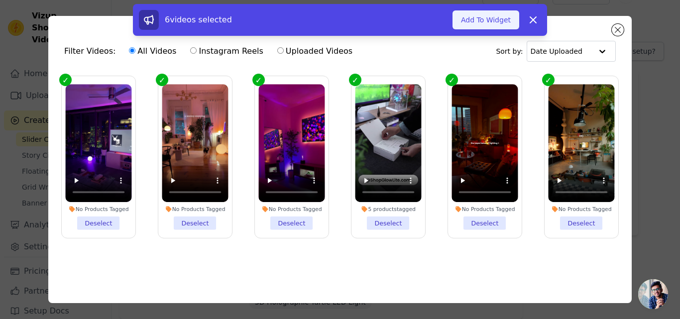
click at [485, 11] on button "Add To Widget" at bounding box center [485, 19] width 67 height 19
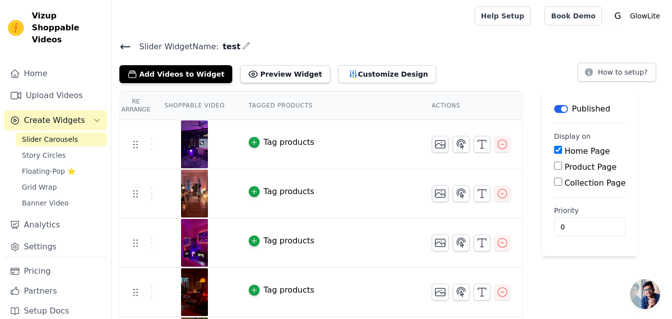
click at [368, 33] on main "Slider Widget Name: test Add Videos to Widget Preview Widget Customize Design H…" at bounding box center [391, 260] width 561 height 456
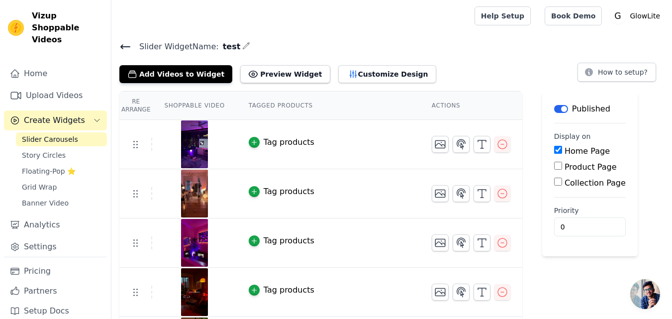
click at [368, 33] on main "Slider Widget Name: test Add Videos to Widget Preview Widget Customize Design H…" at bounding box center [391, 260] width 561 height 456
click at [311, 31] on div at bounding box center [290, 16] width 343 height 32
click at [554, 164] on input "Product Page" at bounding box center [558, 166] width 8 height 8
checkbox input "true"
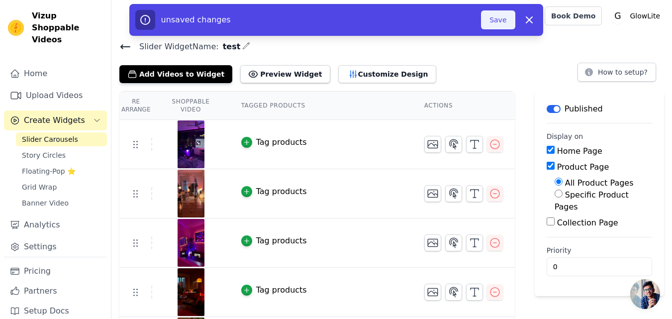
click at [499, 18] on button "Save" at bounding box center [498, 19] width 34 height 19
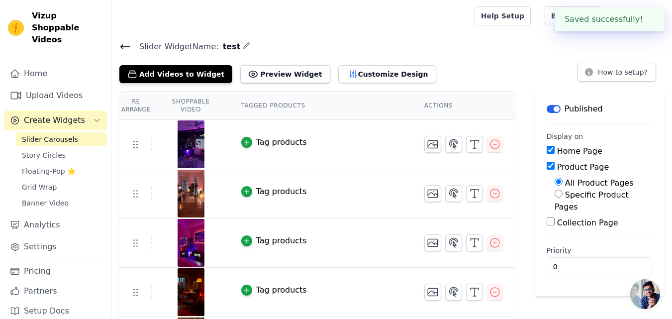
drag, startPoint x: 439, startPoint y: 51, endPoint x: 438, endPoint y: 15, distance: 35.9
click at [439, 51] on h4 "Slider Widget Name: test" at bounding box center [391, 46] width 545 height 13
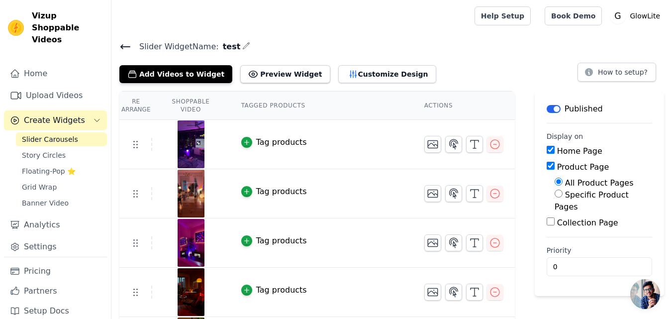
click at [399, 32] on main "Slider Widget Name: test Add Videos to Widget Preview Widget Customize Design H…" at bounding box center [391, 260] width 561 height 456
